Goal: Information Seeking & Learning: Learn about a topic

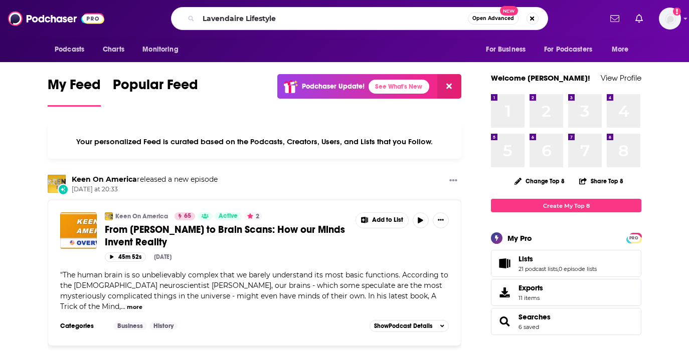
type input "Lavendaire Lifestyle"
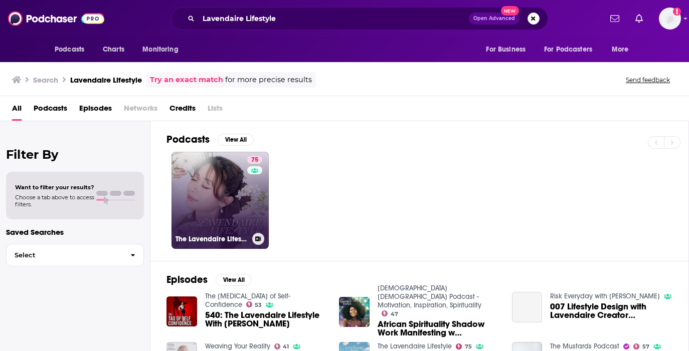
click at [206, 172] on link "75 The Lavendaire Lifestyle" at bounding box center [219, 200] width 97 height 97
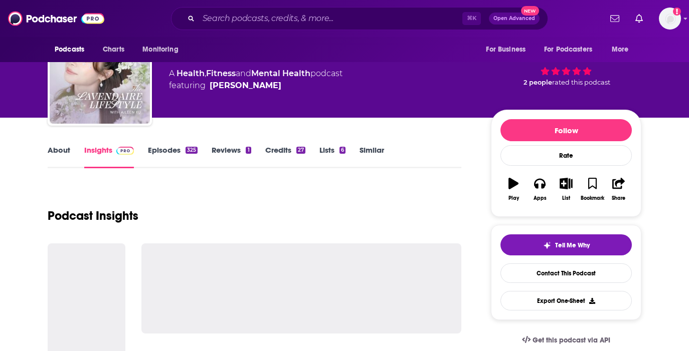
scroll to position [54, 0]
